Goal: Use online tool/utility

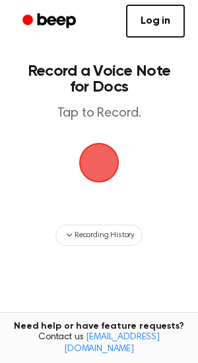
click at [99, 143] on span "button" at bounding box center [98, 162] width 71 height 71
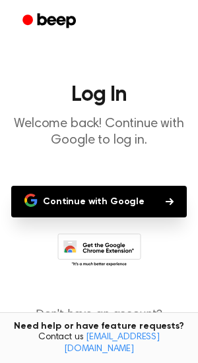
click at [104, 198] on button "Continue with Google" at bounding box center [98, 202] width 175 height 32
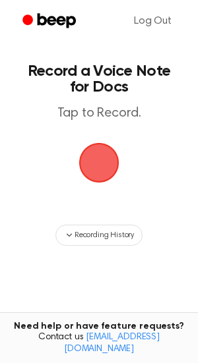
click at [90, 169] on span "button" at bounding box center [99, 163] width 58 height 58
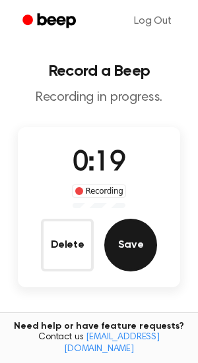
click at [138, 247] on button "Save" at bounding box center [130, 245] width 53 height 53
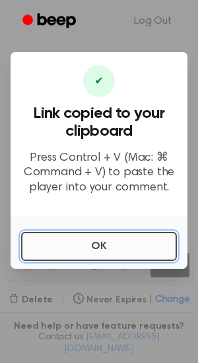
click at [102, 250] on button "OK" at bounding box center [99, 246] width 156 height 29
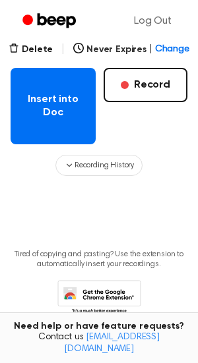
scroll to position [238, 0]
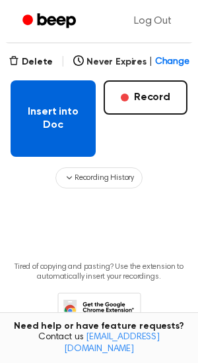
click at [69, 133] on button "Insert into Doc" at bounding box center [53, 118] width 85 height 76
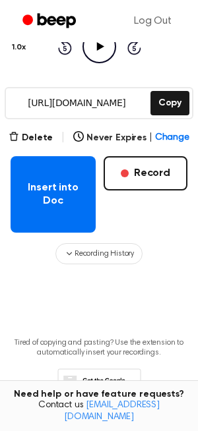
scroll to position [160, 0]
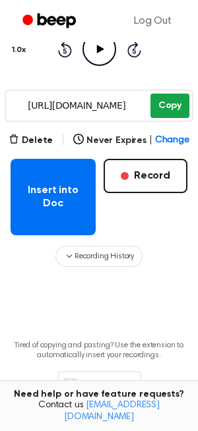
click at [177, 109] on button "Copy" at bounding box center [169, 106] width 39 height 24
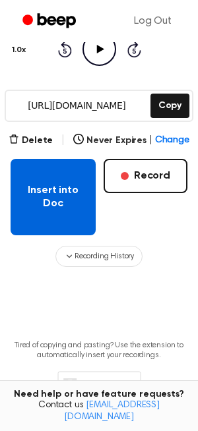
click at [59, 195] on button "Insert into Doc" at bounding box center [53, 197] width 85 height 76
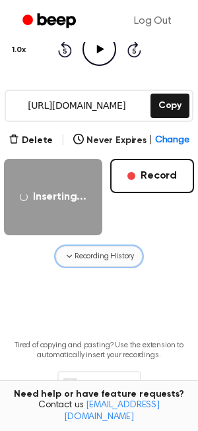
click at [102, 258] on span "Recording History" at bounding box center [103, 257] width 59 height 12
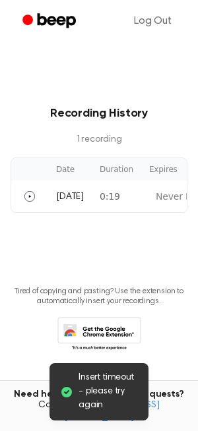
scroll to position [0, 0]
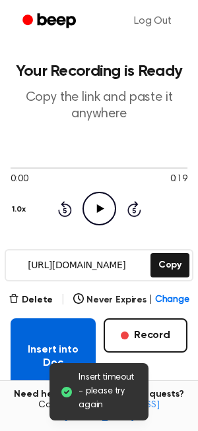
click at [51, 328] on button "Insert into Doc" at bounding box center [53, 356] width 85 height 76
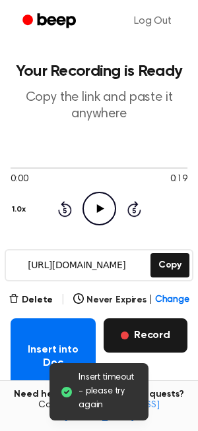
click at [127, 341] on button "Record" at bounding box center [146, 335] width 84 height 34
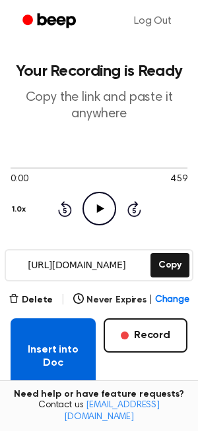
click at [35, 338] on button "Insert into Doc" at bounding box center [53, 356] width 85 height 76
